Goal: Information Seeking & Learning: Learn about a topic

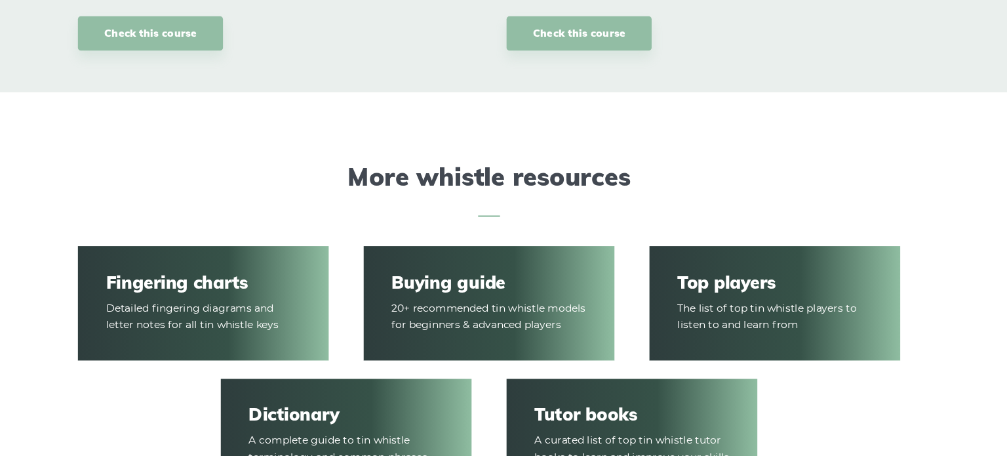
scroll to position [1803, 0]
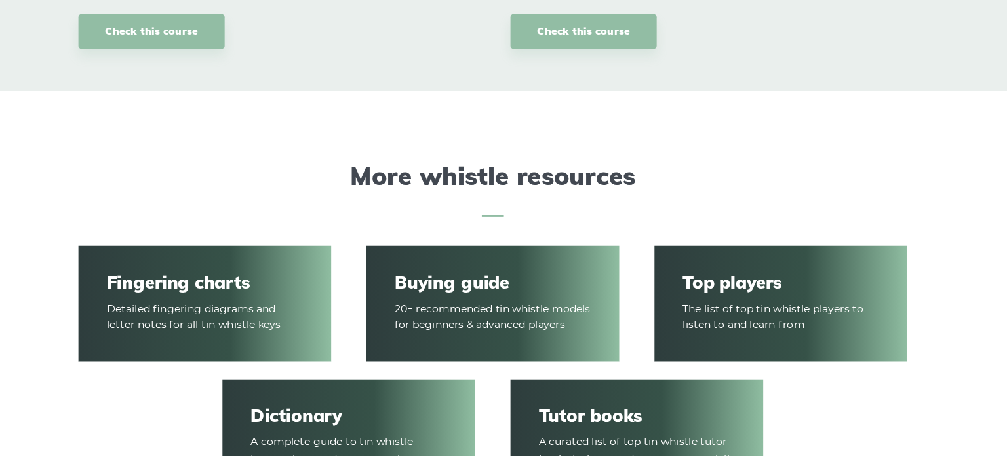
click at [223, 317] on article "Fingering charts Detailed fingering diagrams and letter notes for all tin whist…" at bounding box center [246, 311] width 225 height 104
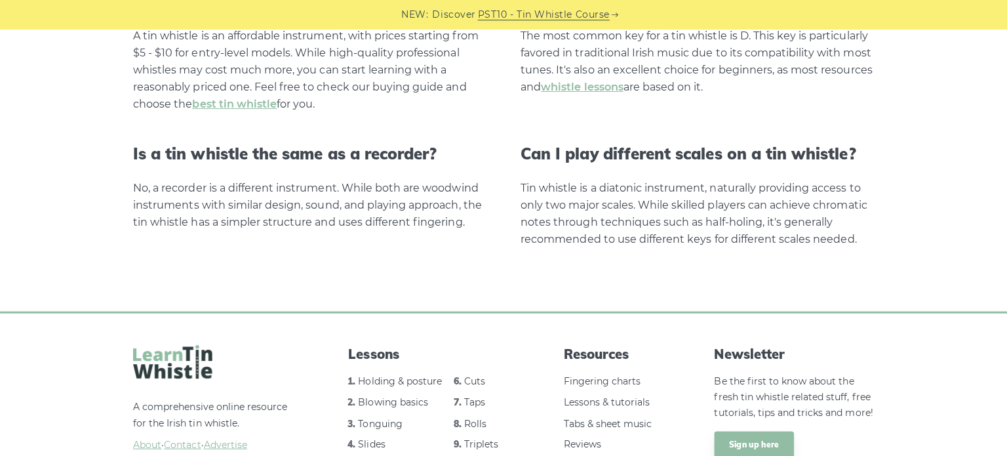
scroll to position [2614, 0]
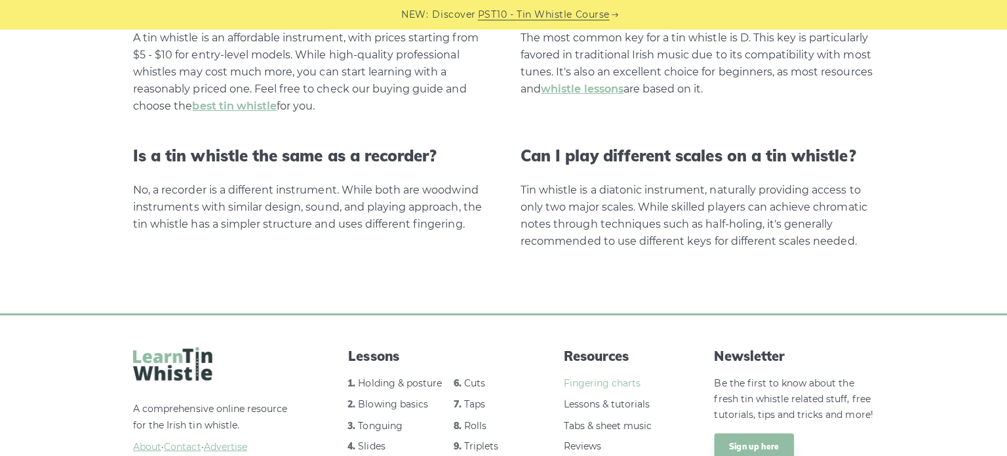
click at [604, 375] on link "Fingering charts" at bounding box center [600, 381] width 77 height 12
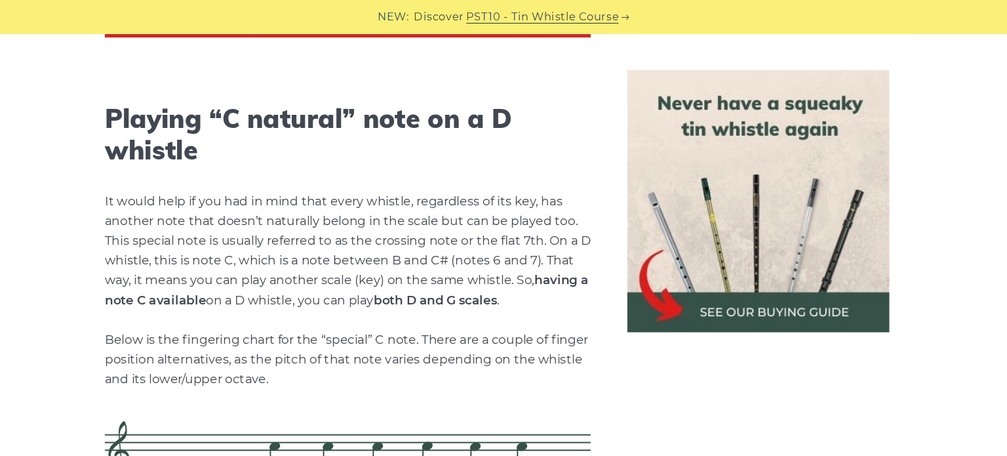
scroll to position [2735, 0]
